Goal: Information Seeking & Learning: Learn about a topic

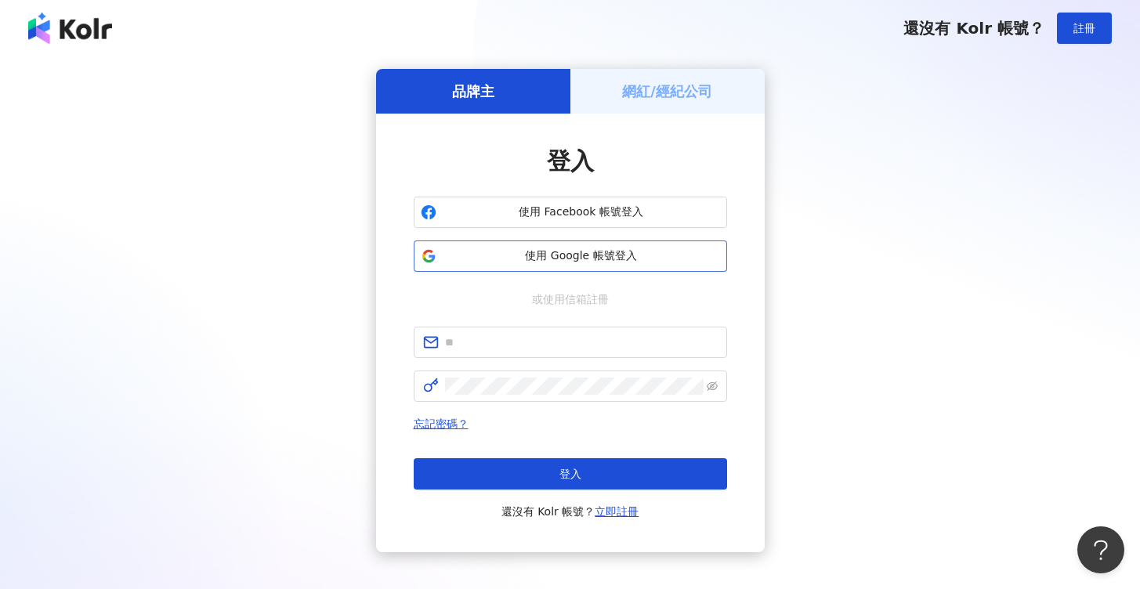
click at [556, 261] on span "使用 Google 帳號登入" at bounding box center [581, 256] width 277 height 16
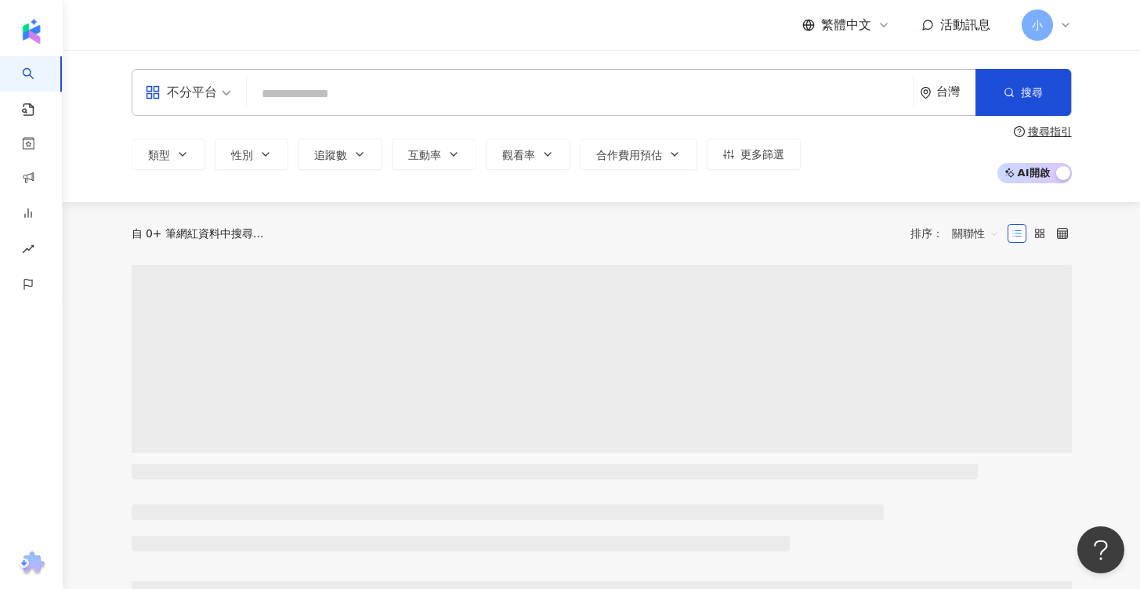
click at [666, 106] on input "search" at bounding box center [580, 94] width 654 height 30
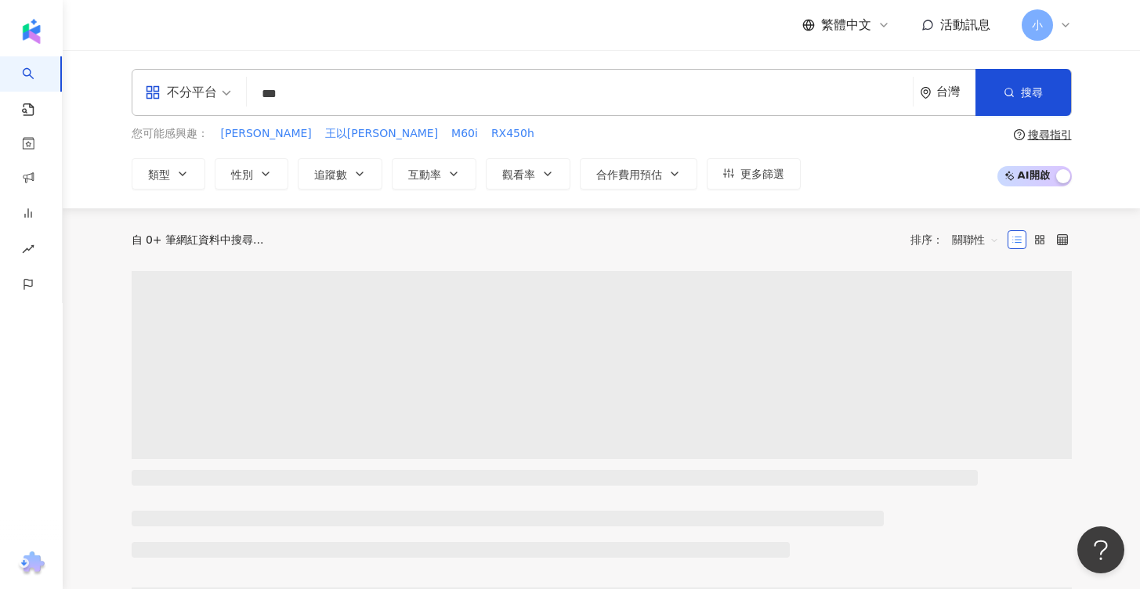
type input "***"
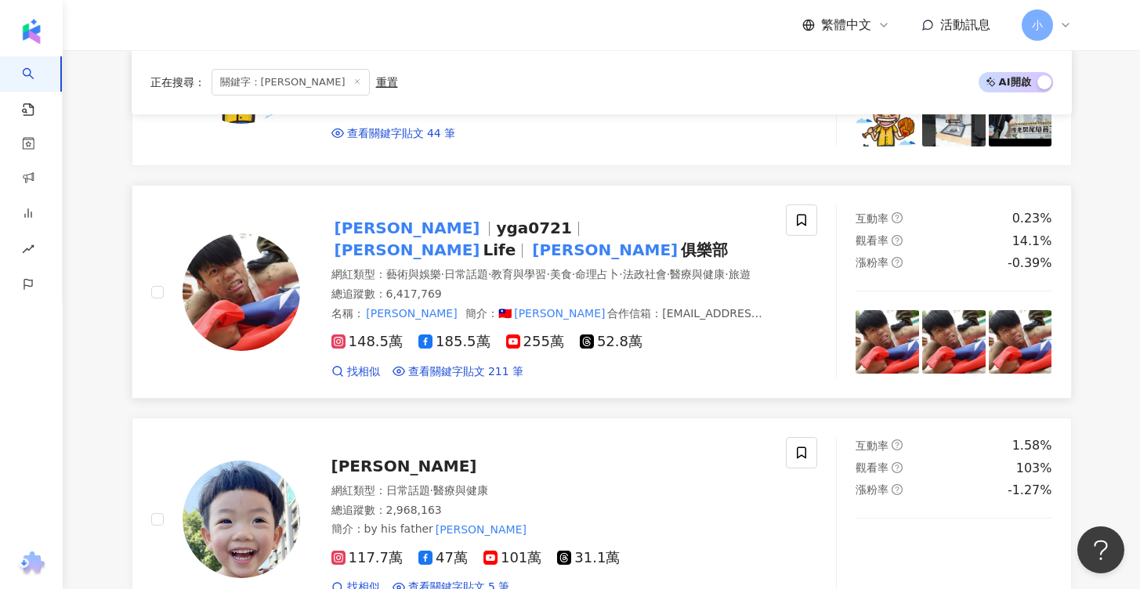
scroll to position [372, 0]
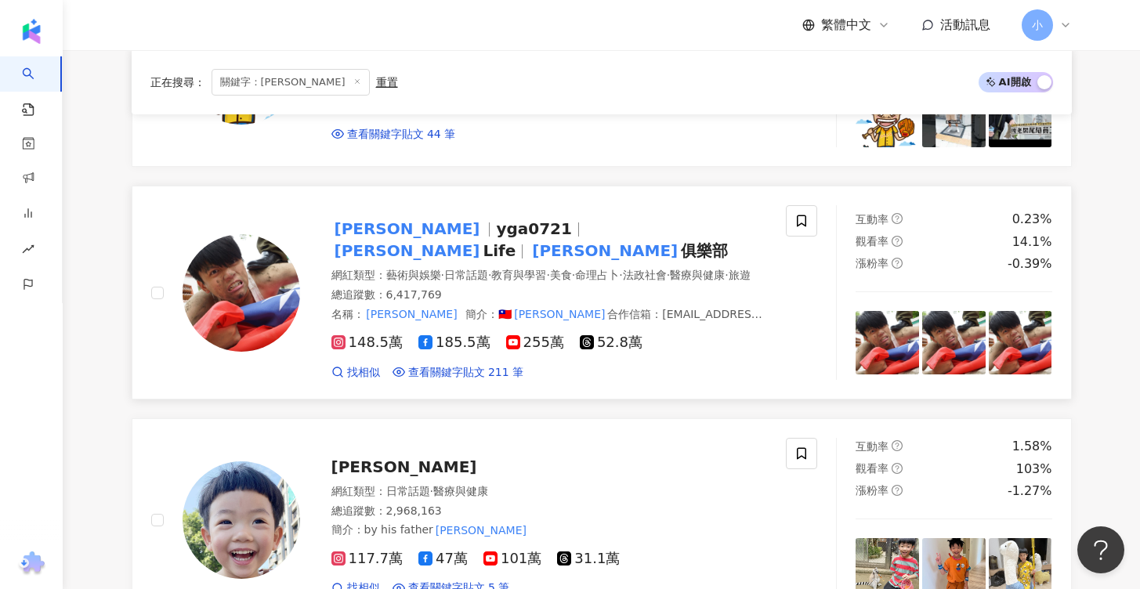
click at [484, 238] on mark "[PERSON_NAME]" at bounding box center [408, 250] width 152 height 25
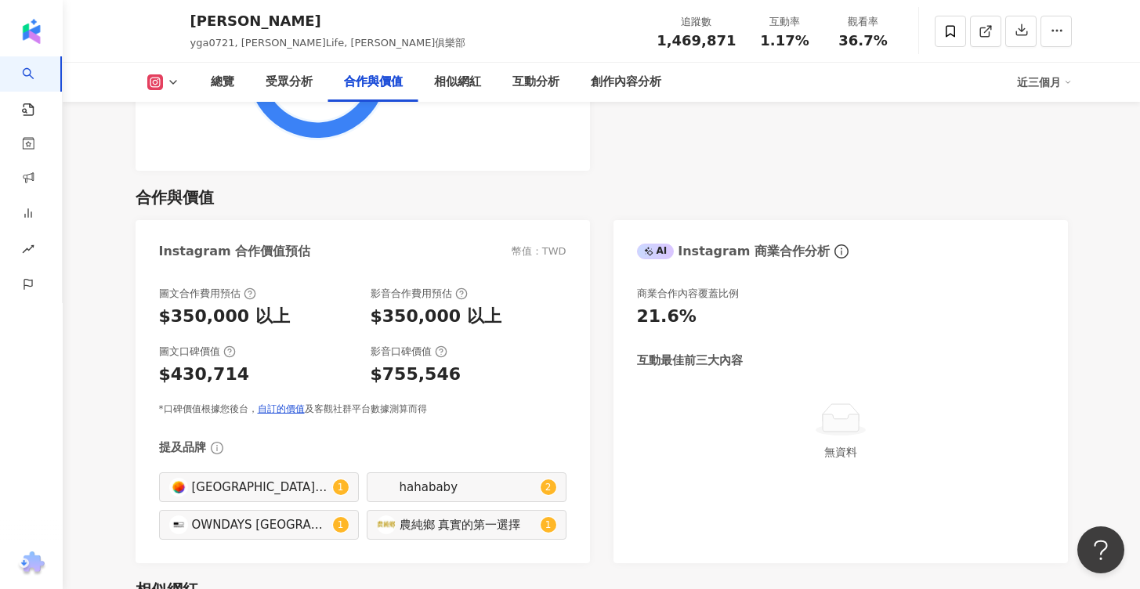
scroll to position [2050, 0]
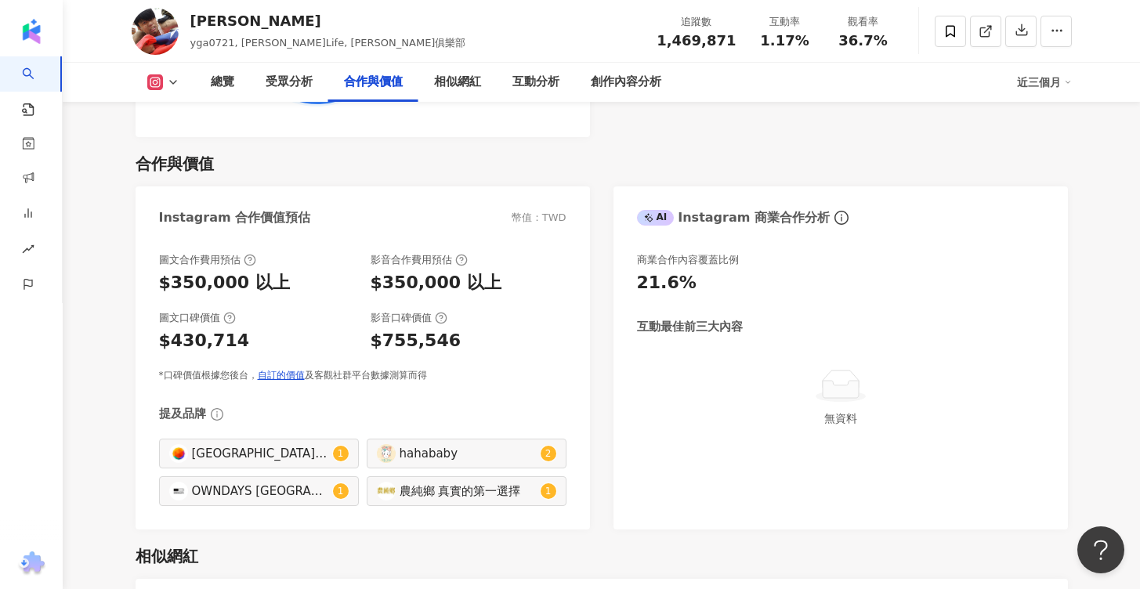
click at [231, 338] on div "$430,714" at bounding box center [204, 341] width 91 height 24
click at [409, 284] on div "$350,000 以上" at bounding box center [436, 283] width 131 height 24
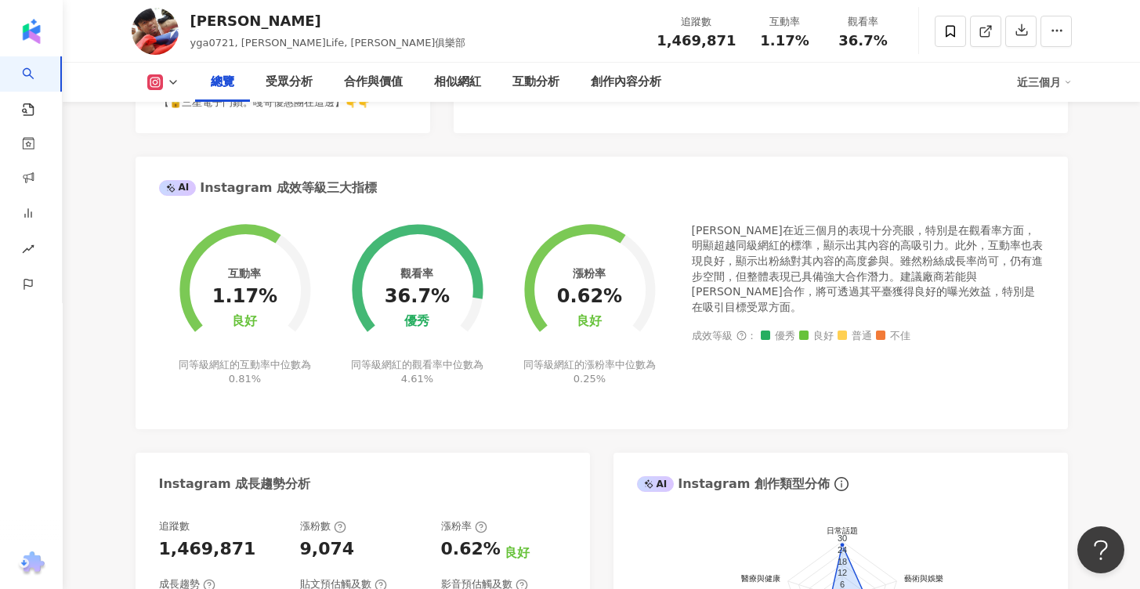
scroll to position [0, 0]
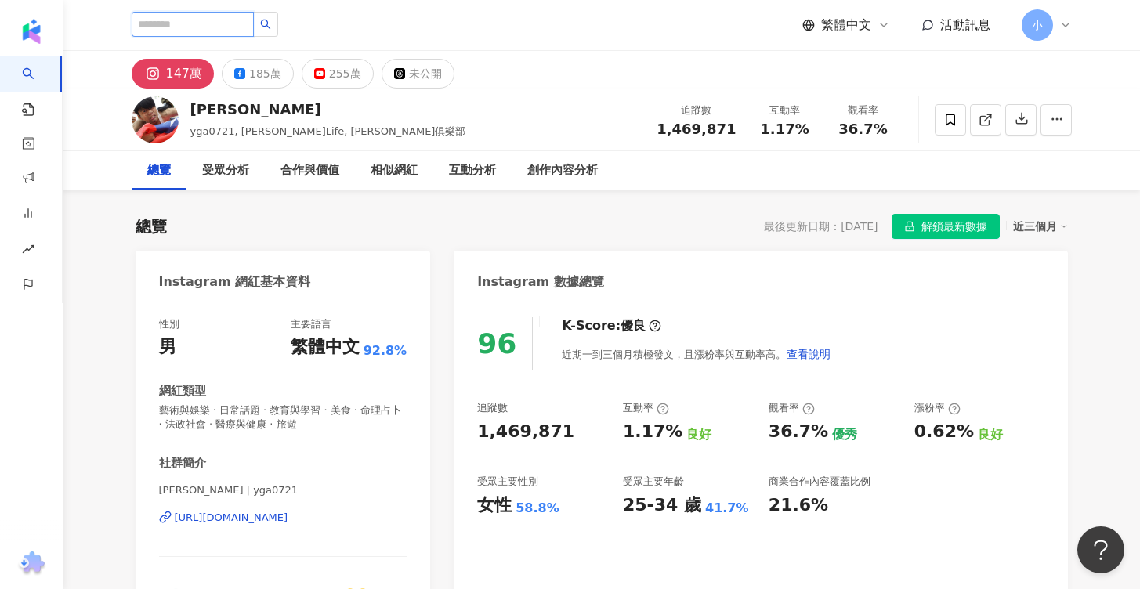
click at [188, 23] on input "search" at bounding box center [193, 24] width 122 height 25
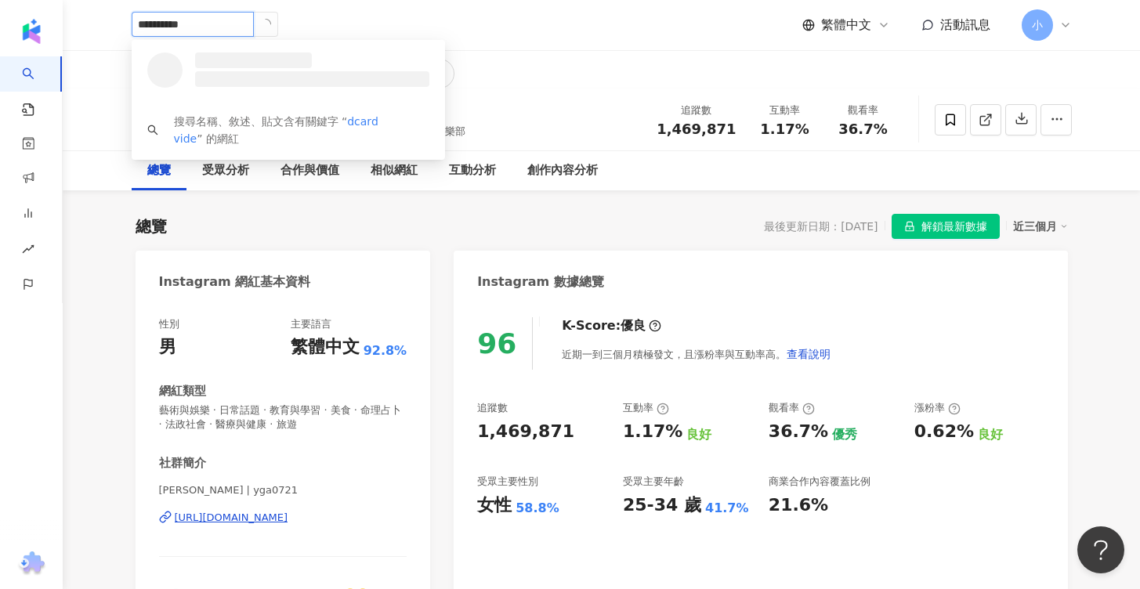
type input "**********"
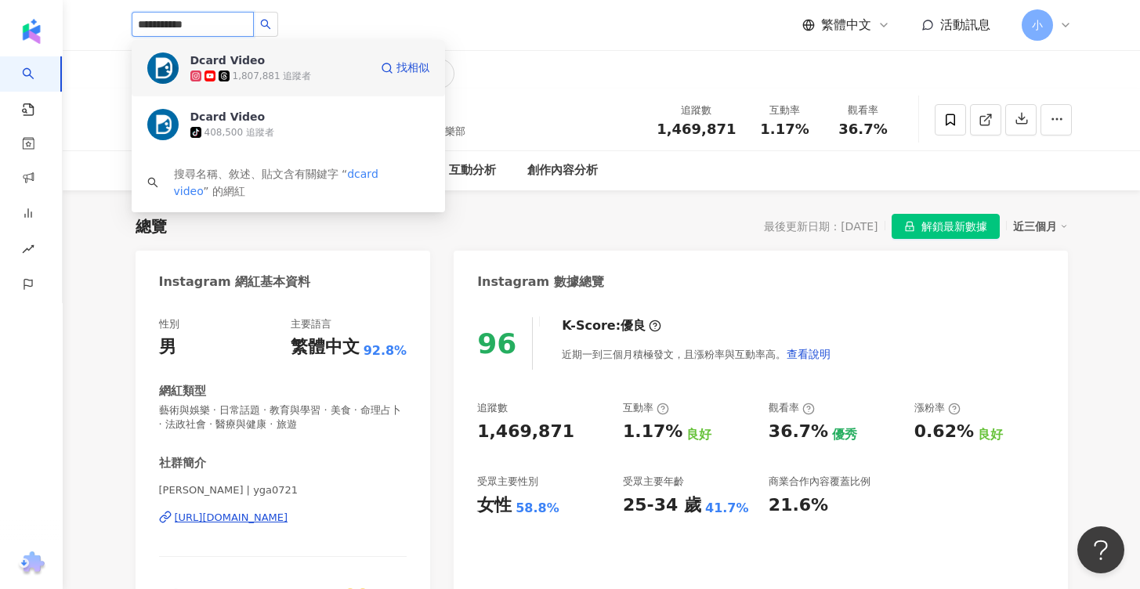
click at [307, 63] on div "Dcard Video 1,807,881 追蹤者" at bounding box center [279, 68] width 179 height 31
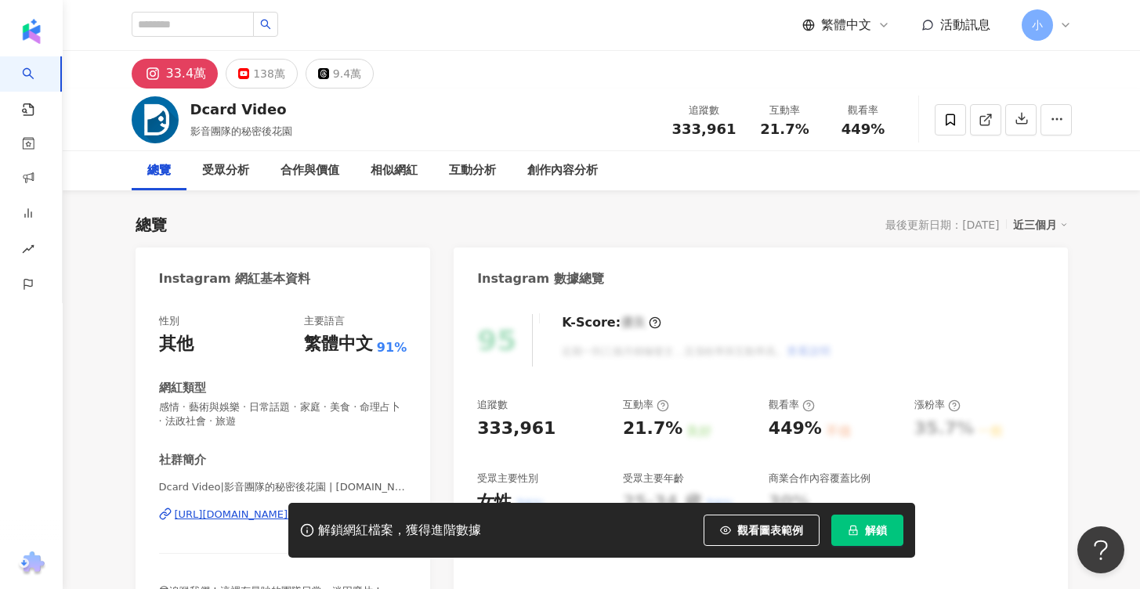
click at [844, 532] on button "解鎖" at bounding box center [868, 530] width 72 height 31
click at [868, 524] on span "解鎖" at bounding box center [876, 530] width 22 height 13
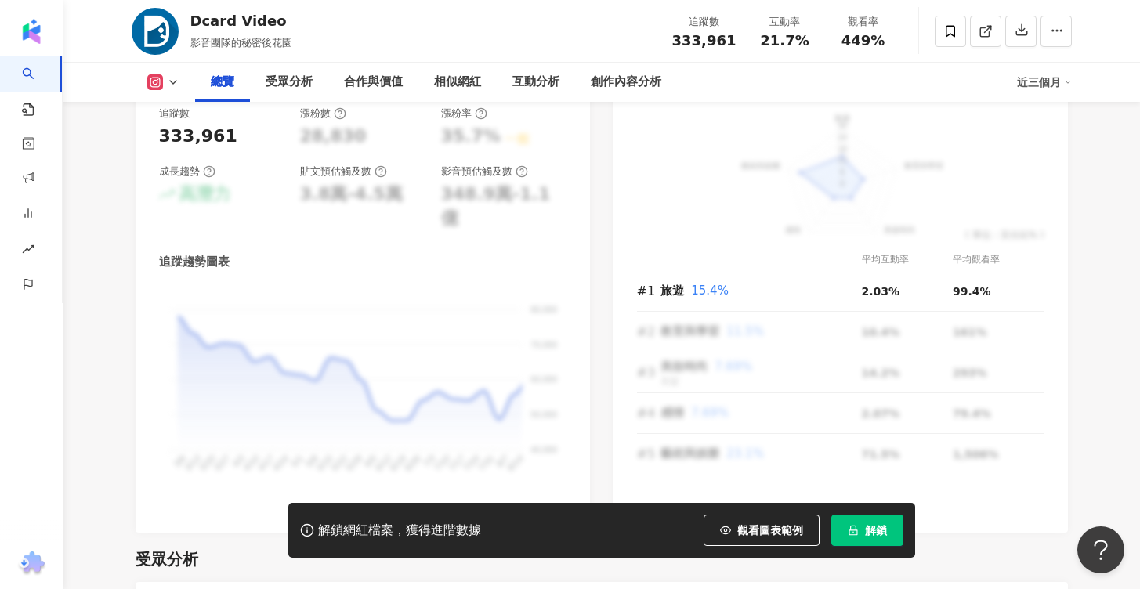
scroll to position [933, 0]
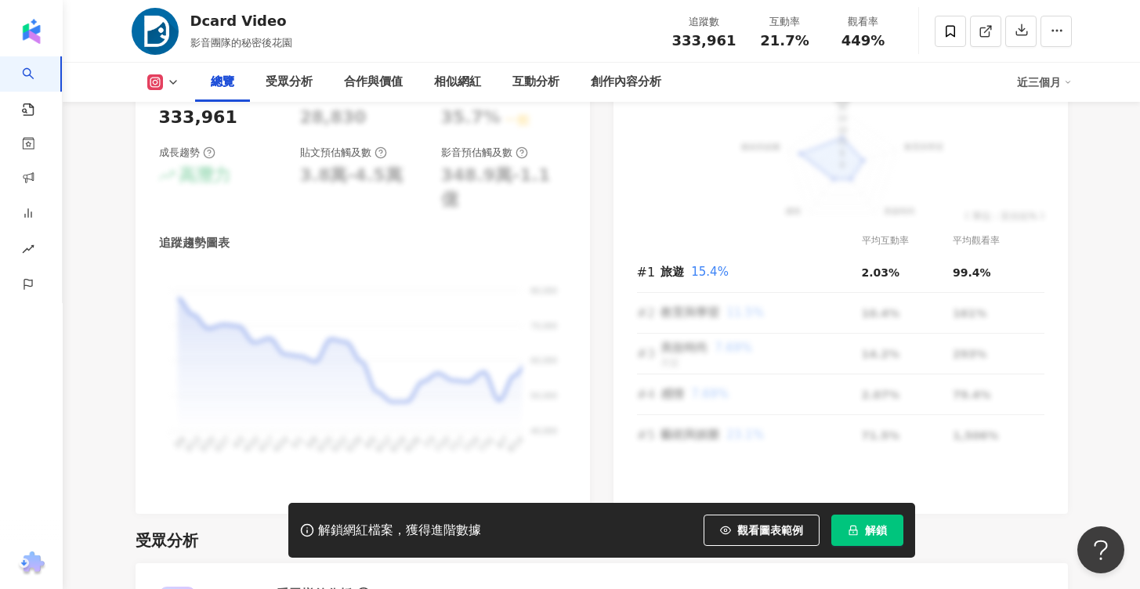
click at [853, 523] on button "解鎖" at bounding box center [868, 530] width 72 height 31
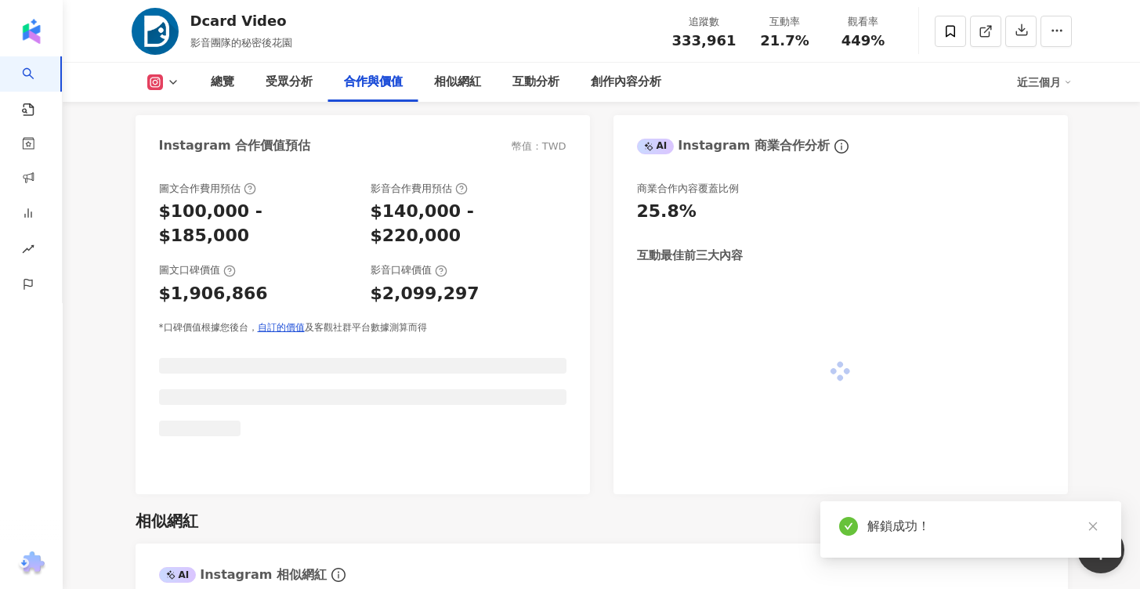
scroll to position [2111, 0]
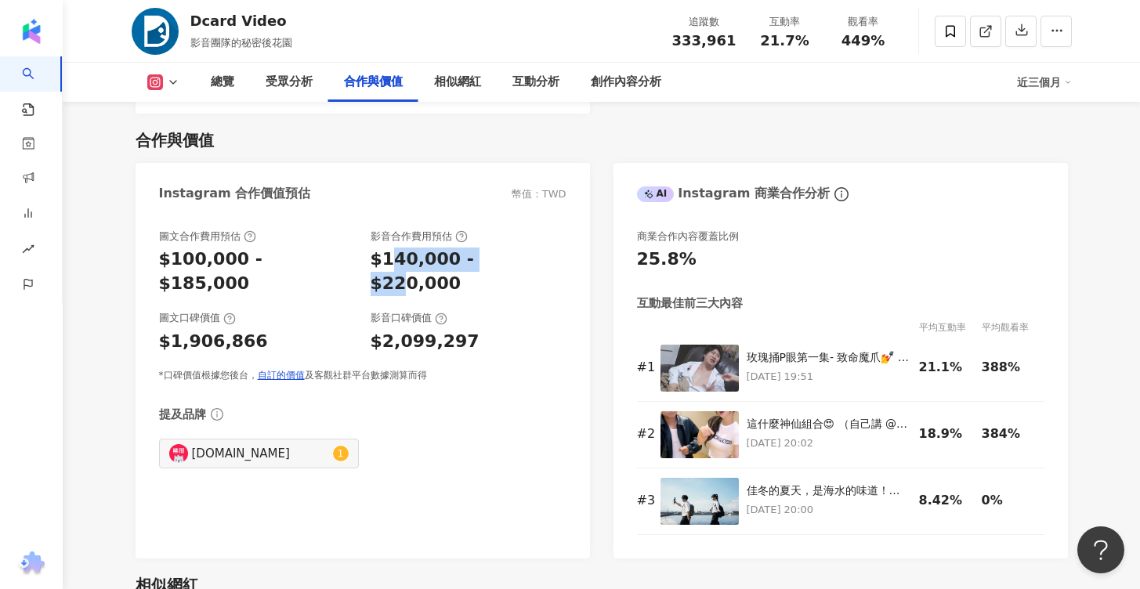
drag, startPoint x: 491, startPoint y: 270, endPoint x: 390, endPoint y: 267, distance: 101.9
click at [390, 267] on div "$140,000 - $220,000" at bounding box center [469, 272] width 196 height 49
drag, startPoint x: 520, startPoint y: 264, endPoint x: 434, endPoint y: 264, distance: 85.4
click at [434, 264] on div "$140,000 - $220,000" at bounding box center [469, 272] width 196 height 49
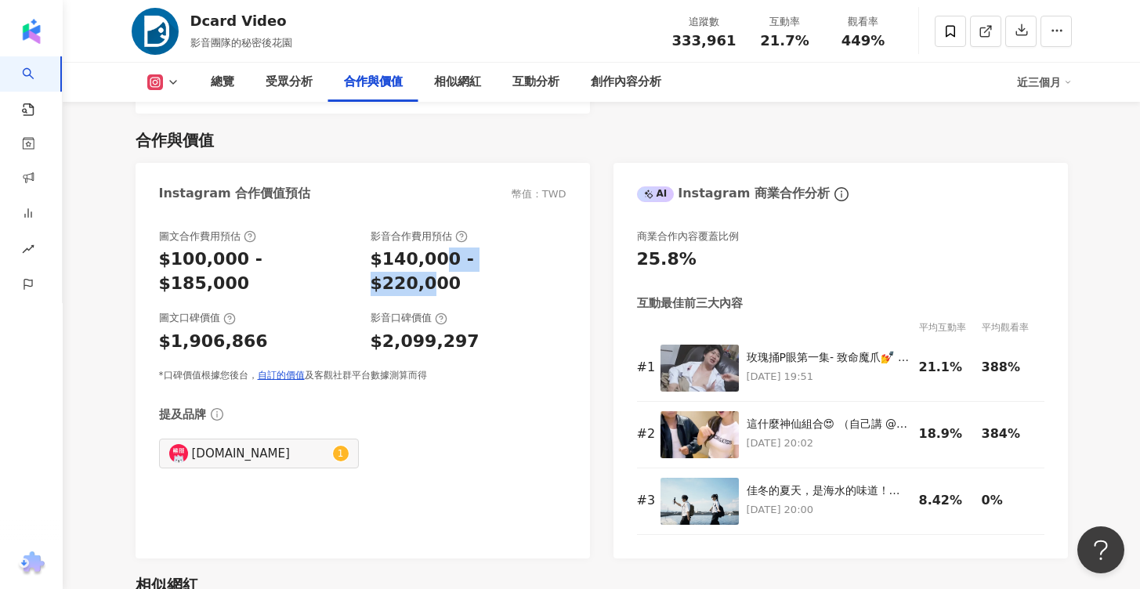
click at [434, 264] on div "$140,000 - $220,000" at bounding box center [469, 272] width 196 height 49
click at [516, 330] on div "$2,099,297" at bounding box center [469, 342] width 196 height 24
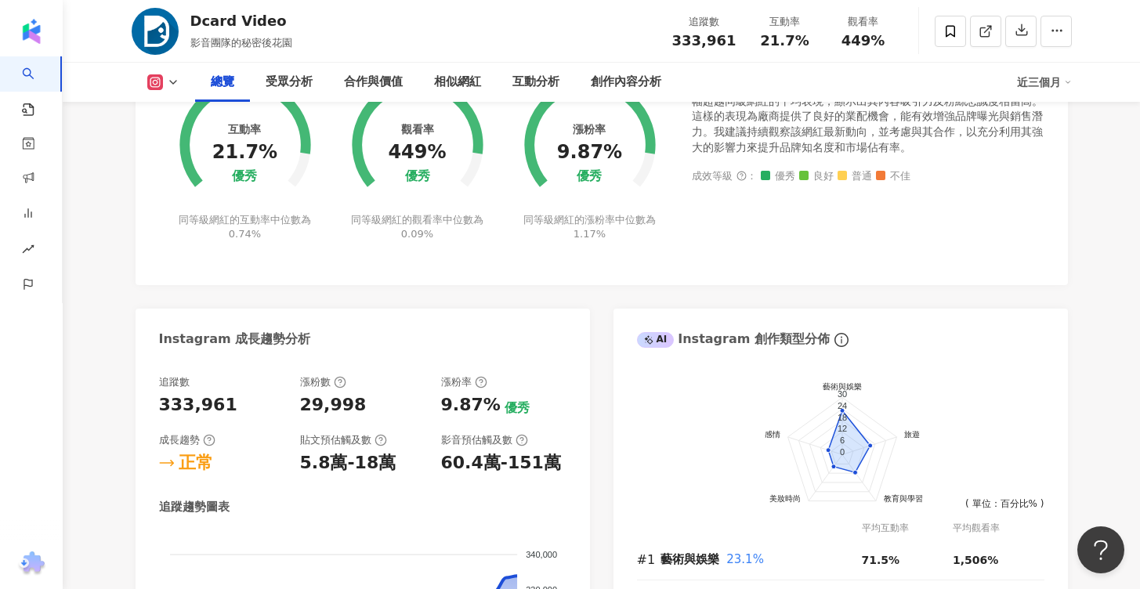
scroll to position [0, 0]
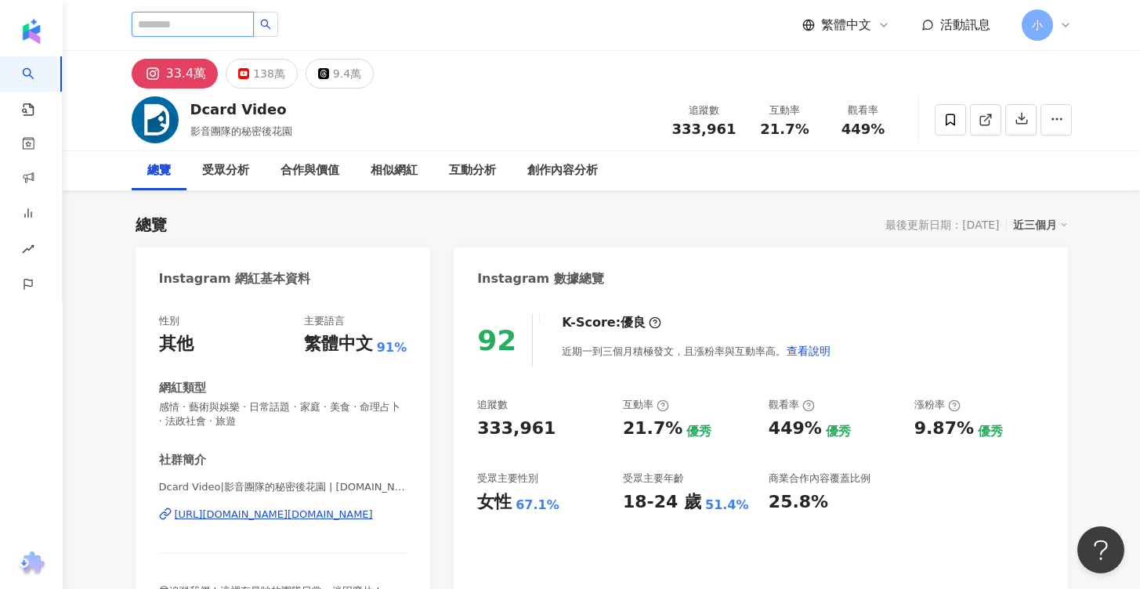
click at [190, 24] on input "search" at bounding box center [193, 24] width 122 height 25
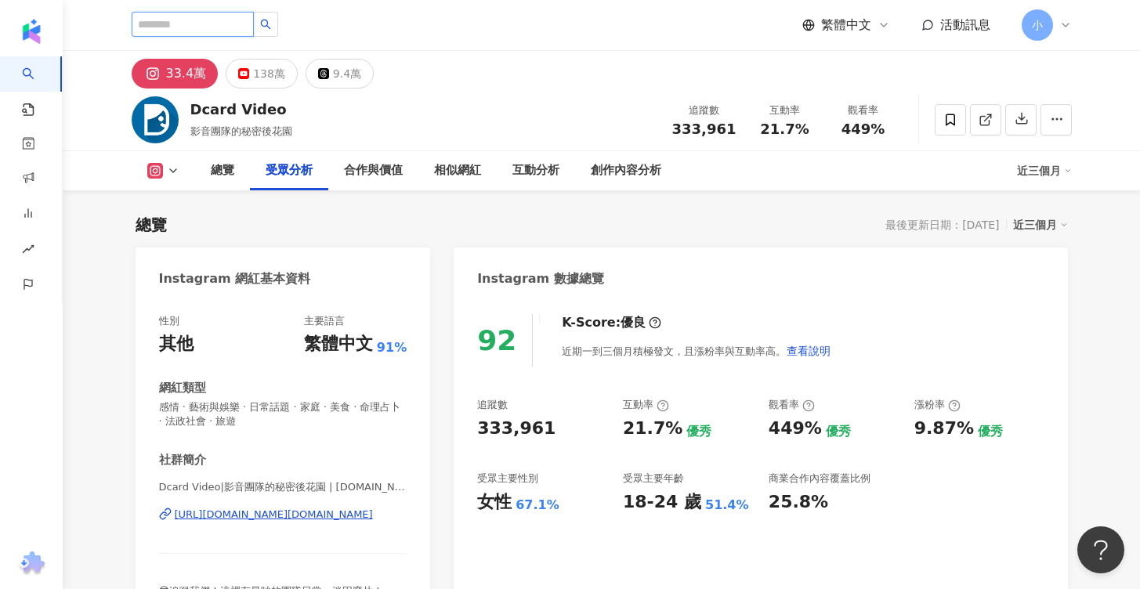
scroll to position [1955, 0]
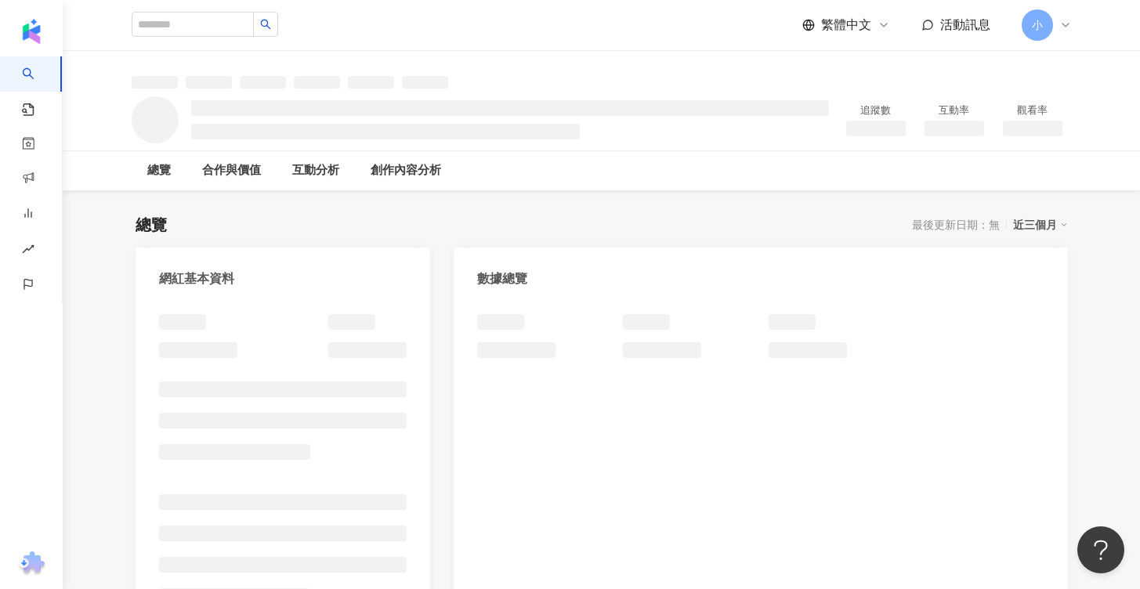
click at [469, 225] on div "總覽 最後更新日期：無 近三個月" at bounding box center [602, 225] width 933 height 22
click at [200, 22] on input "search" at bounding box center [193, 24] width 122 height 25
type input "*"
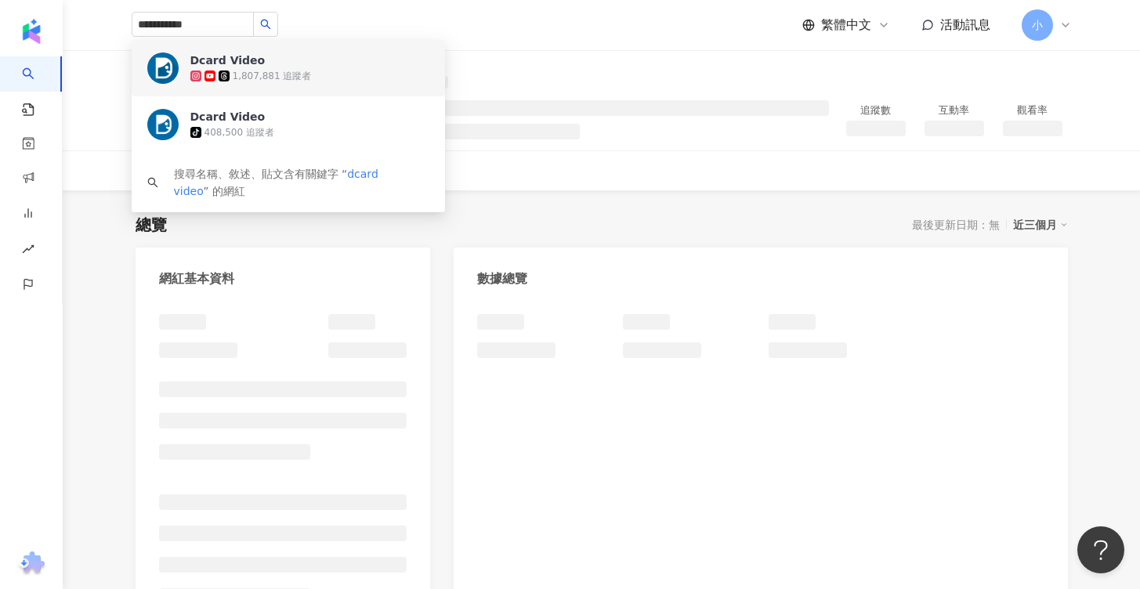
click at [531, 38] on div "**********" at bounding box center [602, 25] width 940 height 50
drag, startPoint x: 215, startPoint y: 30, endPoint x: 0, endPoint y: 24, distance: 214.8
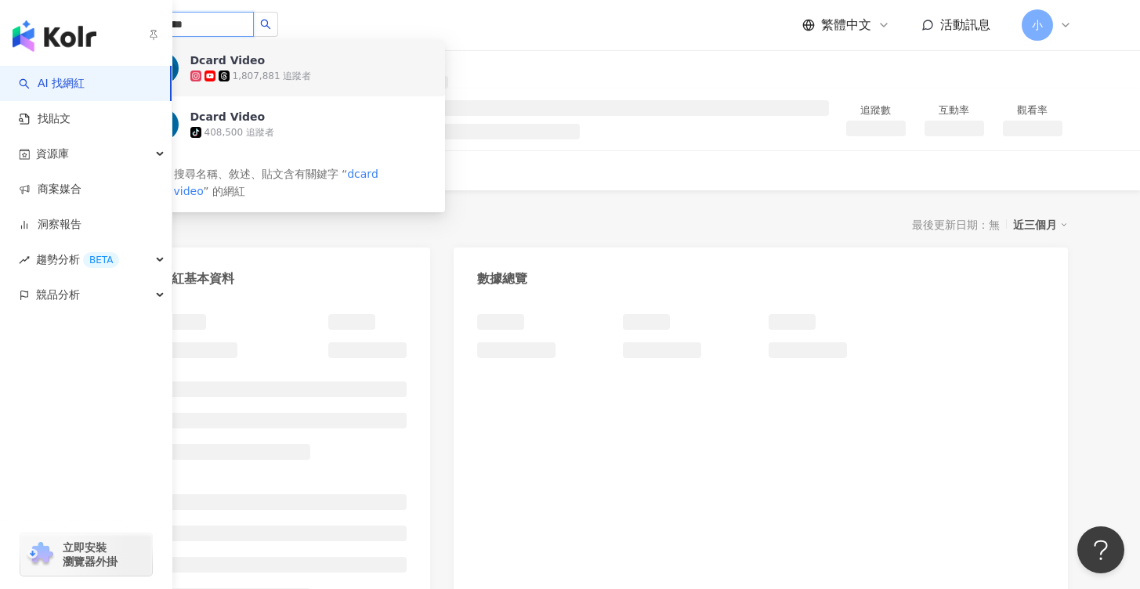
paste input "search"
type input "**"
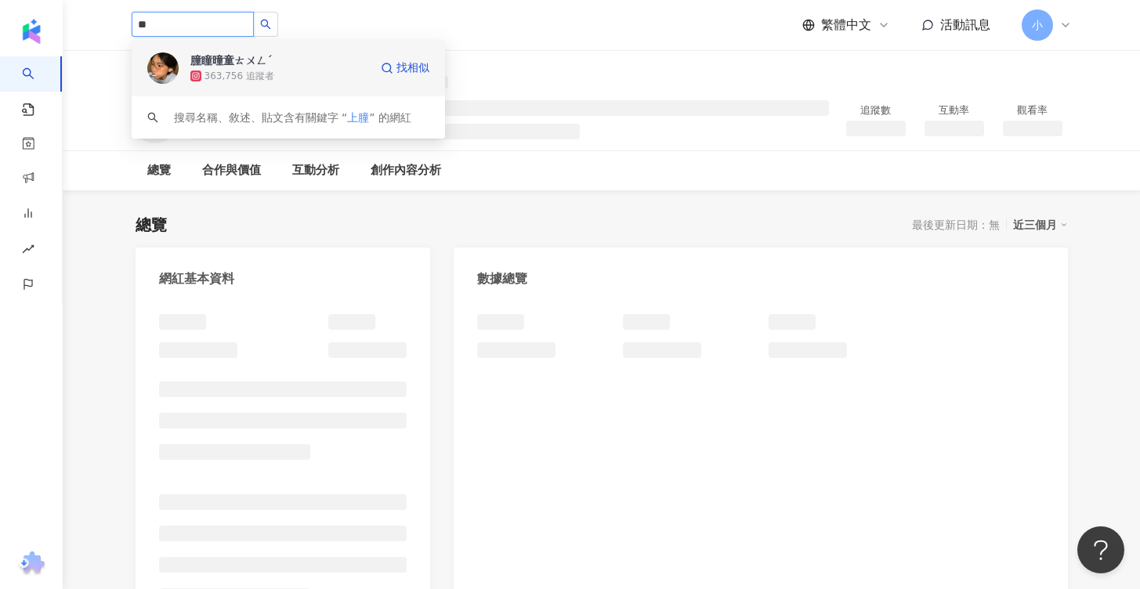
click at [261, 61] on div "朣瞳曈童ㄊㄨㄥˊ" at bounding box center [231, 61] width 82 height 16
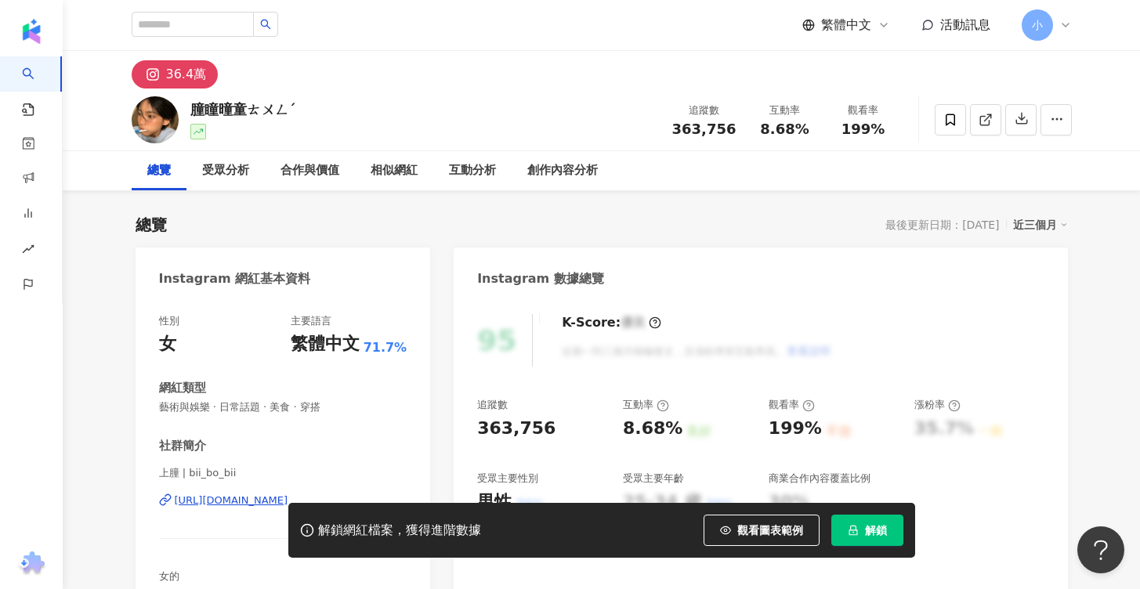
click at [863, 527] on button "解鎖" at bounding box center [868, 530] width 72 height 31
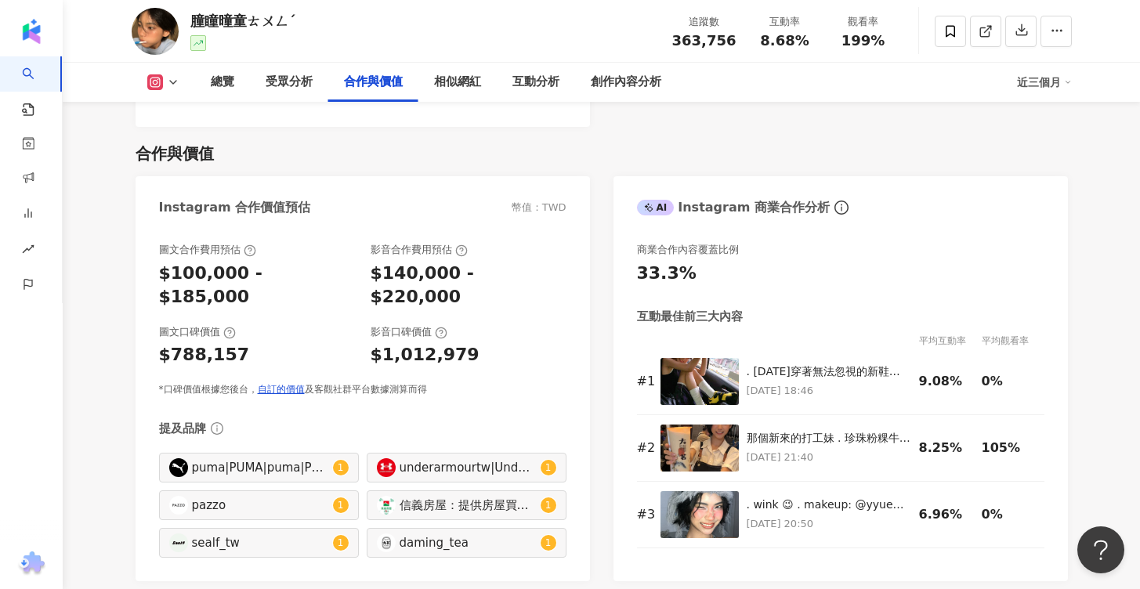
scroll to position [2122, 0]
